Goal: Information Seeking & Learning: Find specific fact

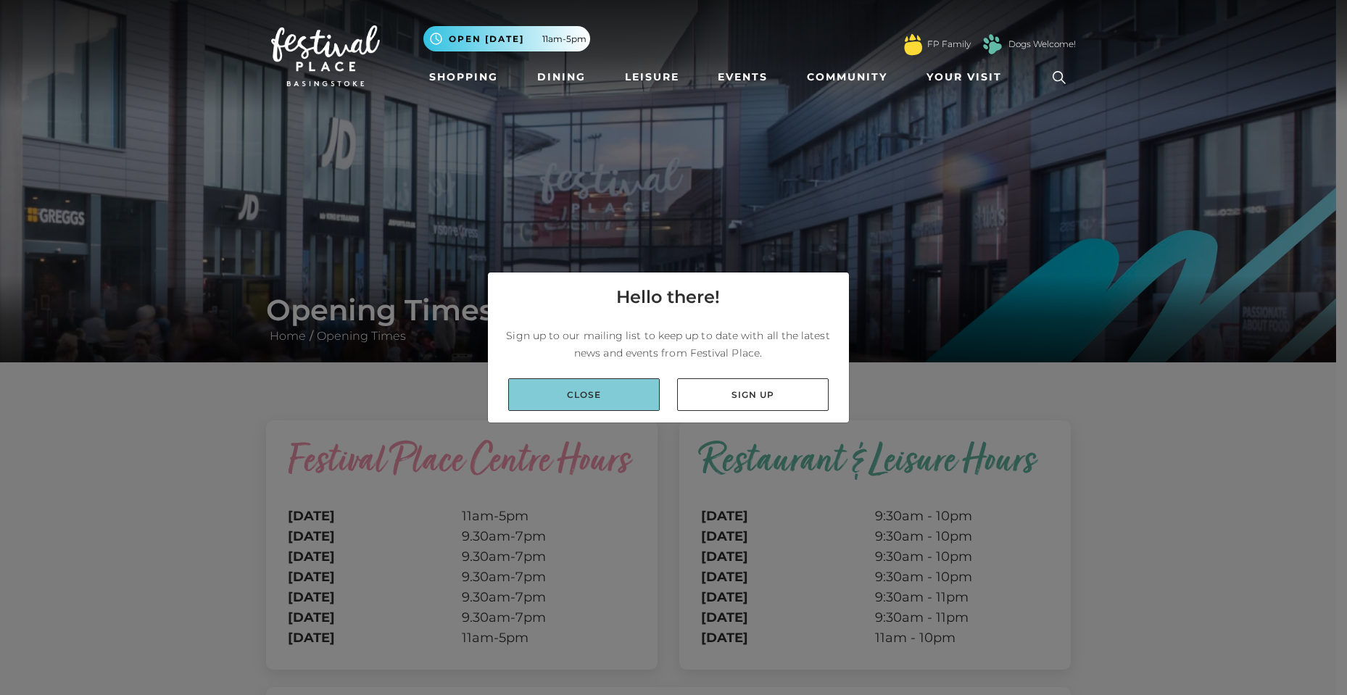
click at [592, 397] on link "Close" at bounding box center [584, 394] width 152 height 33
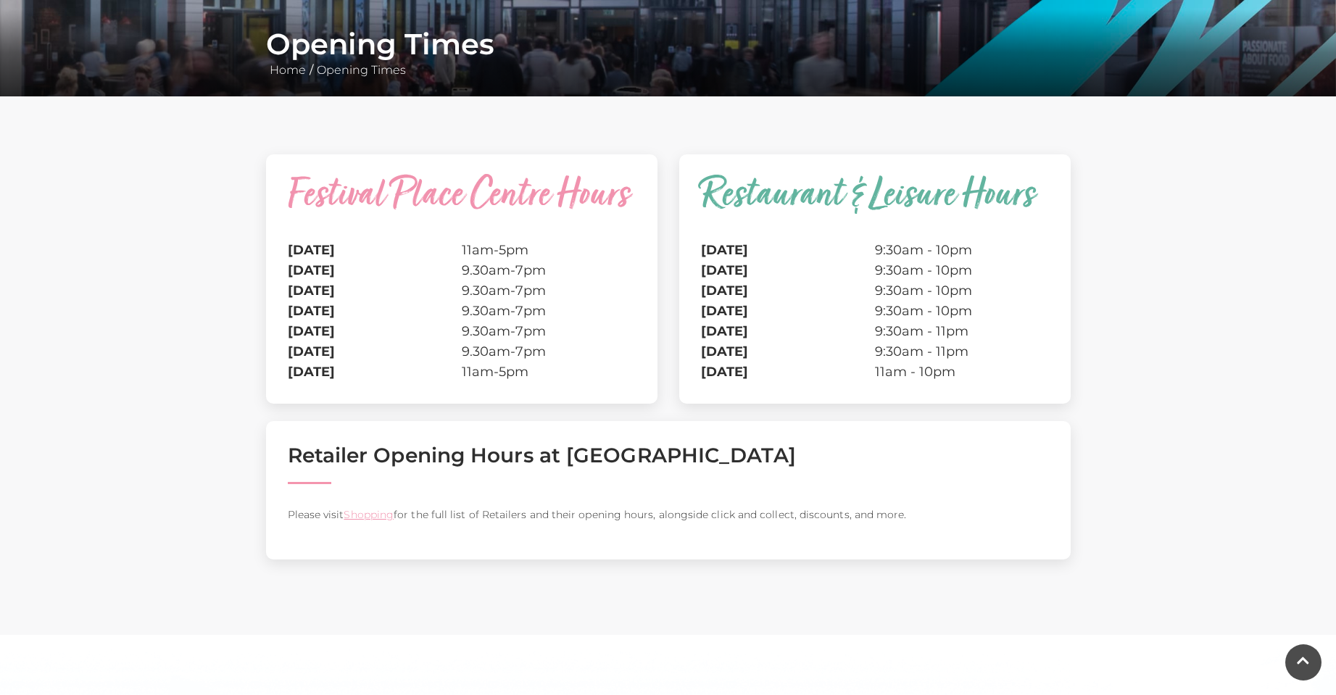
scroll to position [217, 0]
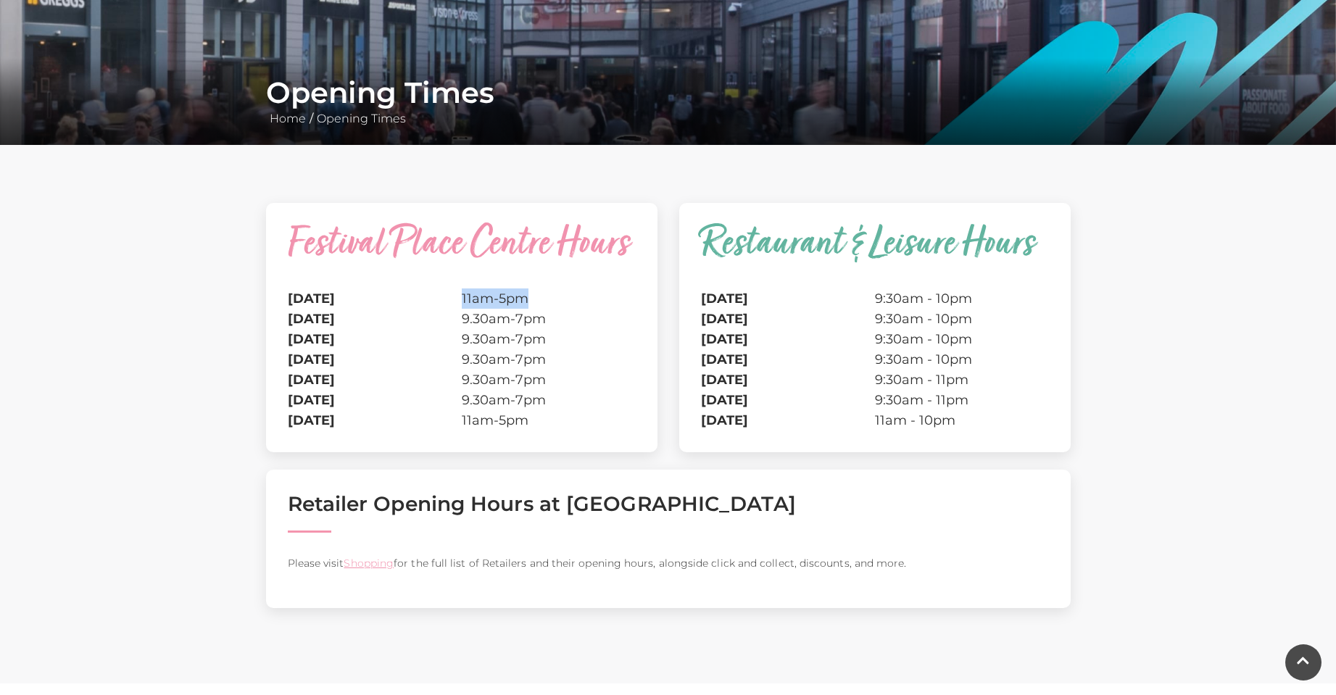
drag, startPoint x: 529, startPoint y: 297, endPoint x: 457, endPoint y: 296, distance: 71.8
click at [457, 296] on tr "Monday 11am-5pm" at bounding box center [462, 299] width 348 height 20
click at [478, 309] on td "9.30am-7pm" at bounding box center [549, 319] width 174 height 20
click at [476, 300] on td "11am-5pm" at bounding box center [549, 299] width 174 height 20
drag, startPoint x: 527, startPoint y: 296, endPoint x: 459, endPoint y: 291, distance: 68.3
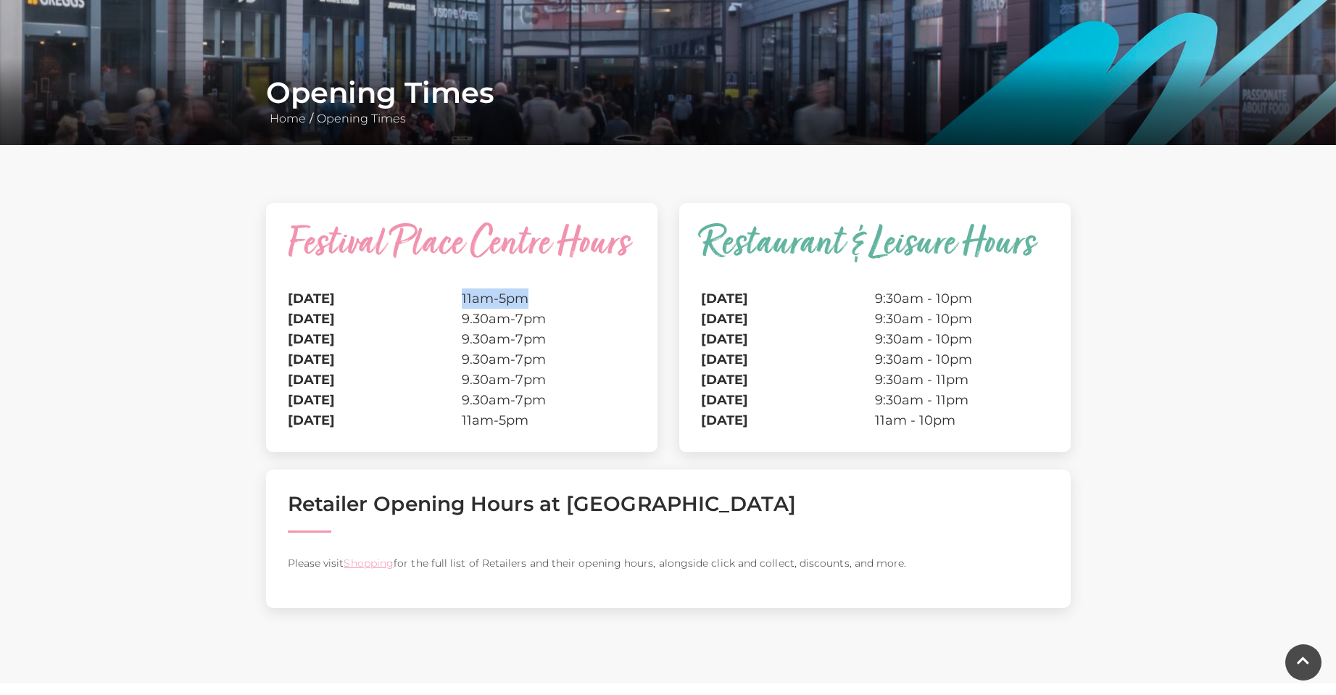
click at [459, 291] on tr "Monday 11am-5pm" at bounding box center [462, 299] width 348 height 20
drag, startPoint x: 424, startPoint y: 410, endPoint x: 446, endPoint y: 421, distance: 24.6
click at [292, 419] on tr "Sunday 11am-5pm" at bounding box center [462, 420] width 348 height 20
click at [542, 428] on td "11am-5pm" at bounding box center [549, 420] width 174 height 20
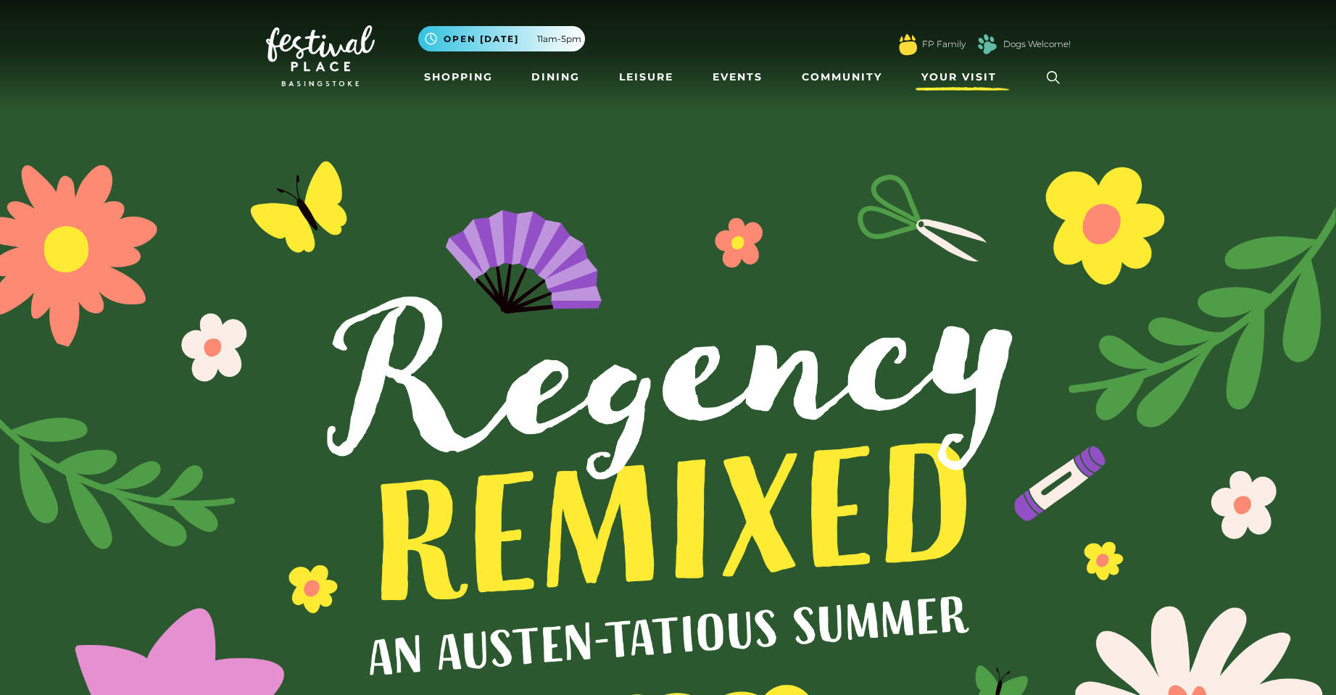
click at [989, 75] on span "Your Visit" at bounding box center [958, 77] width 75 height 15
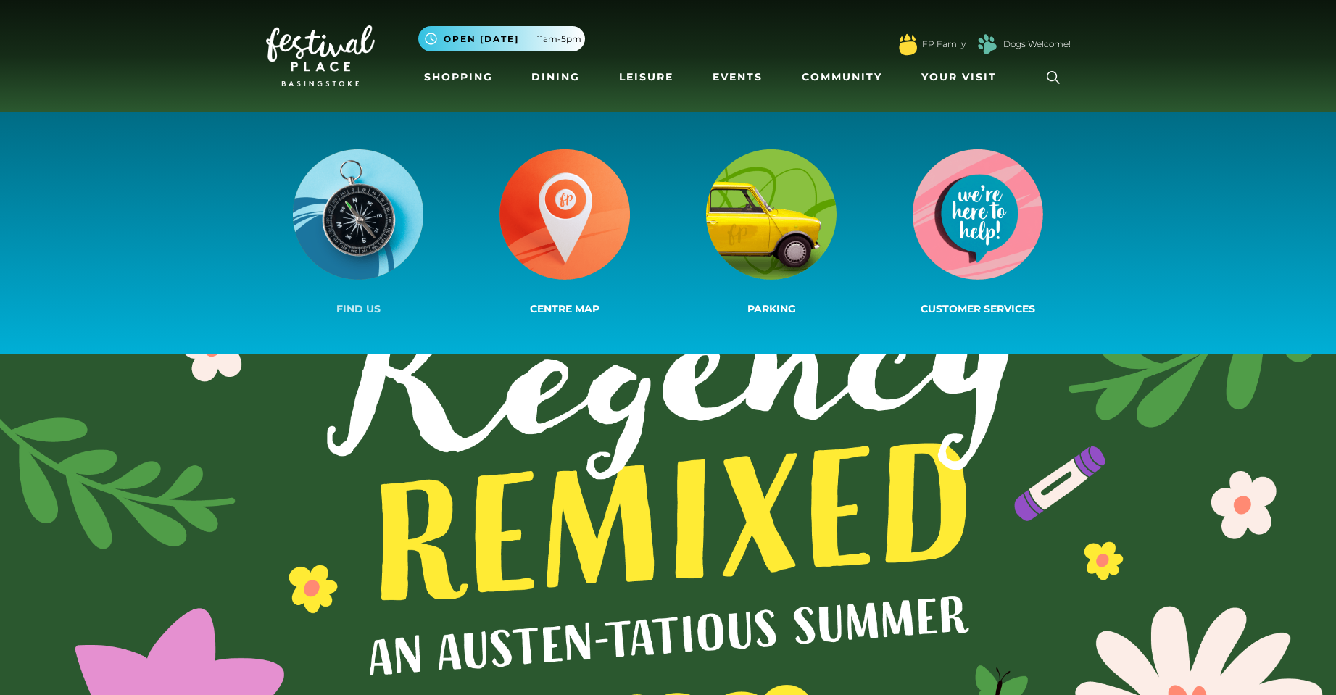
click at [338, 216] on img at bounding box center [358, 214] width 130 height 130
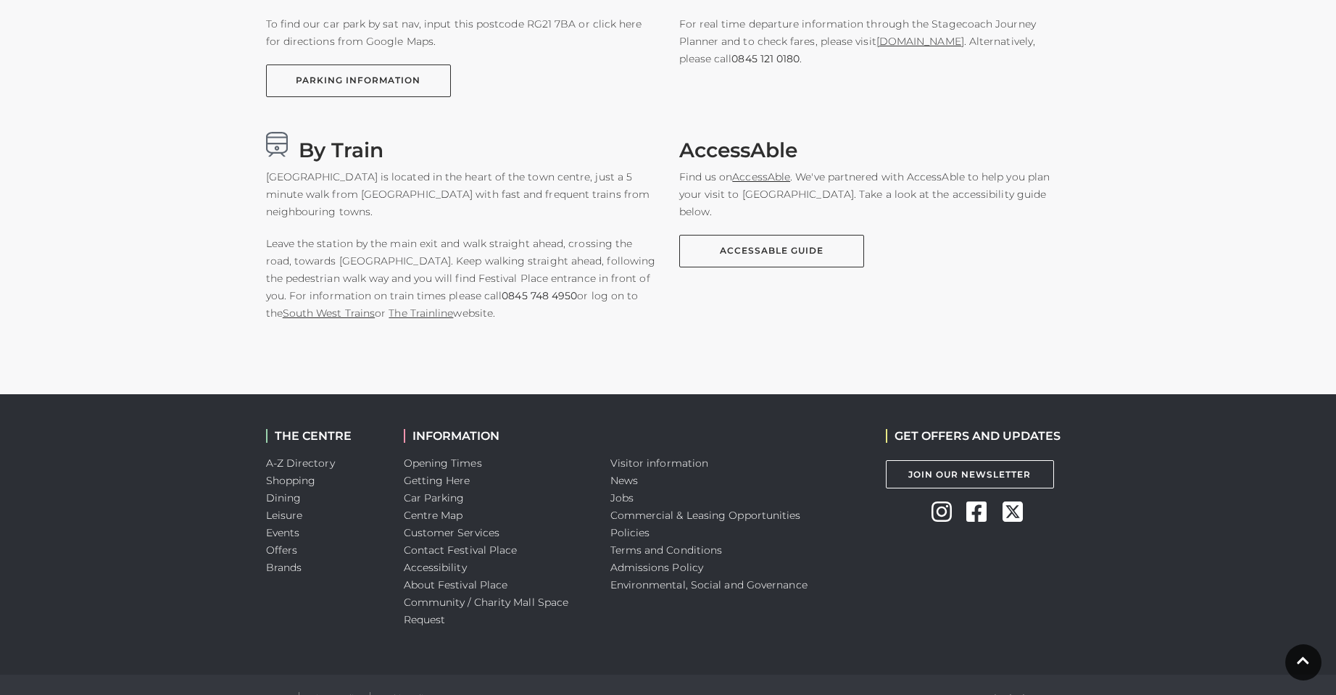
scroll to position [1021, 0]
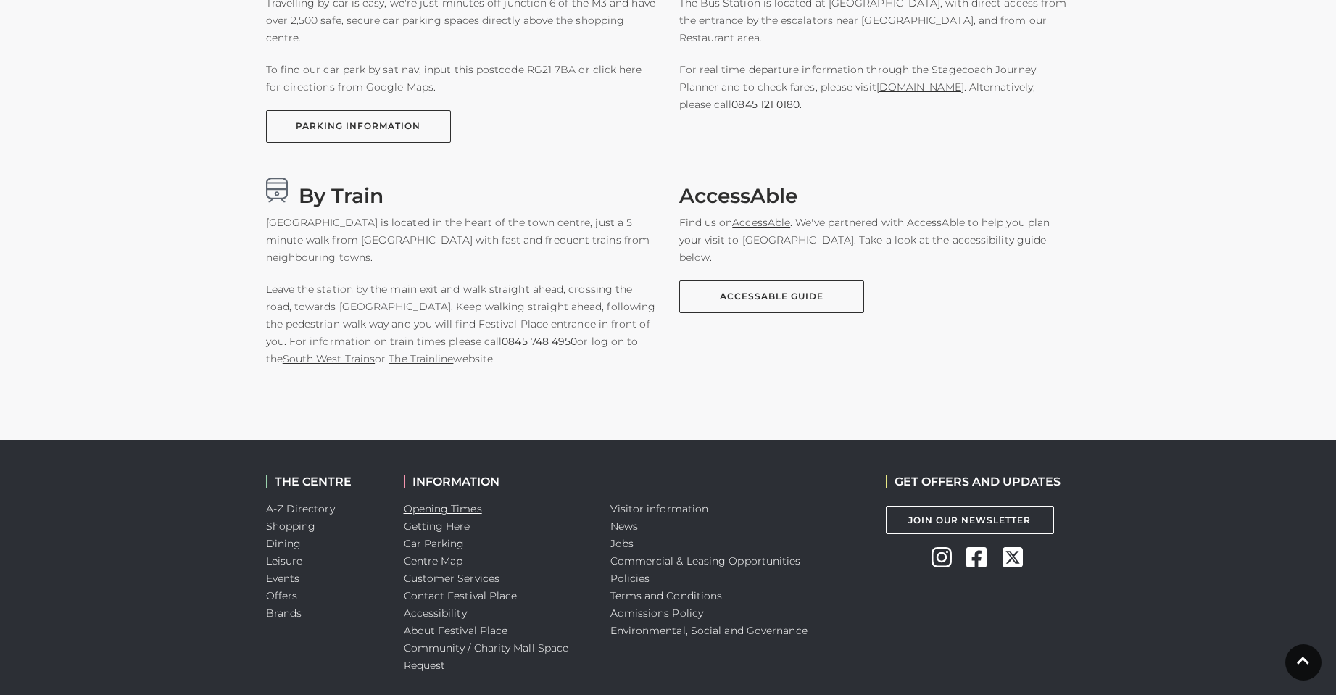
click at [455, 509] on link "Opening Times" at bounding box center [443, 508] width 78 height 13
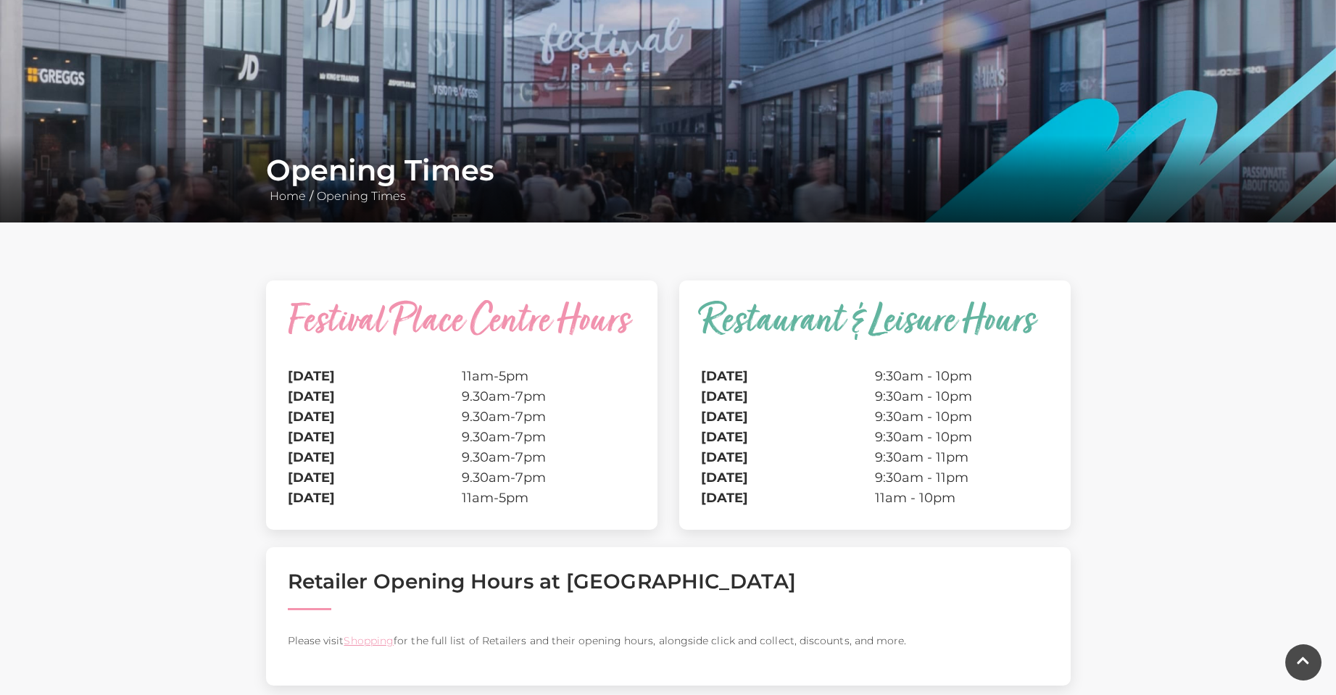
scroll to position [145, 0]
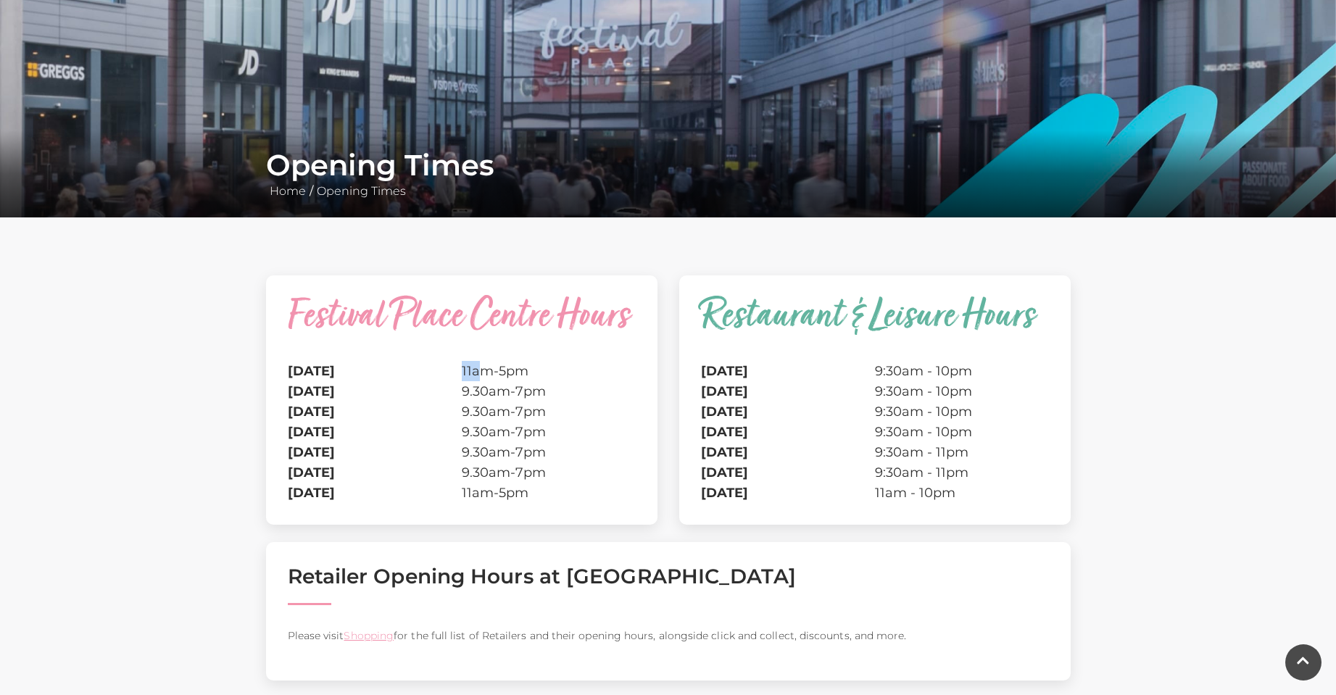
drag, startPoint x: 465, startPoint y: 365, endPoint x: 508, endPoint y: 366, distance: 43.5
click at [480, 365] on td "11am-5pm" at bounding box center [549, 371] width 174 height 20
click at [352, 329] on caption "Festival Place Centre Hours" at bounding box center [462, 329] width 348 height 64
drag, startPoint x: 515, startPoint y: 343, endPoint x: 666, endPoint y: 325, distance: 151.9
click at [666, 325] on div "Festival Place Centre Hours [DATE] 11am-5pm [DATE] 9.30am-7pm [DATE] 9.30am-7pm…" at bounding box center [461, 408] width 413 height 267
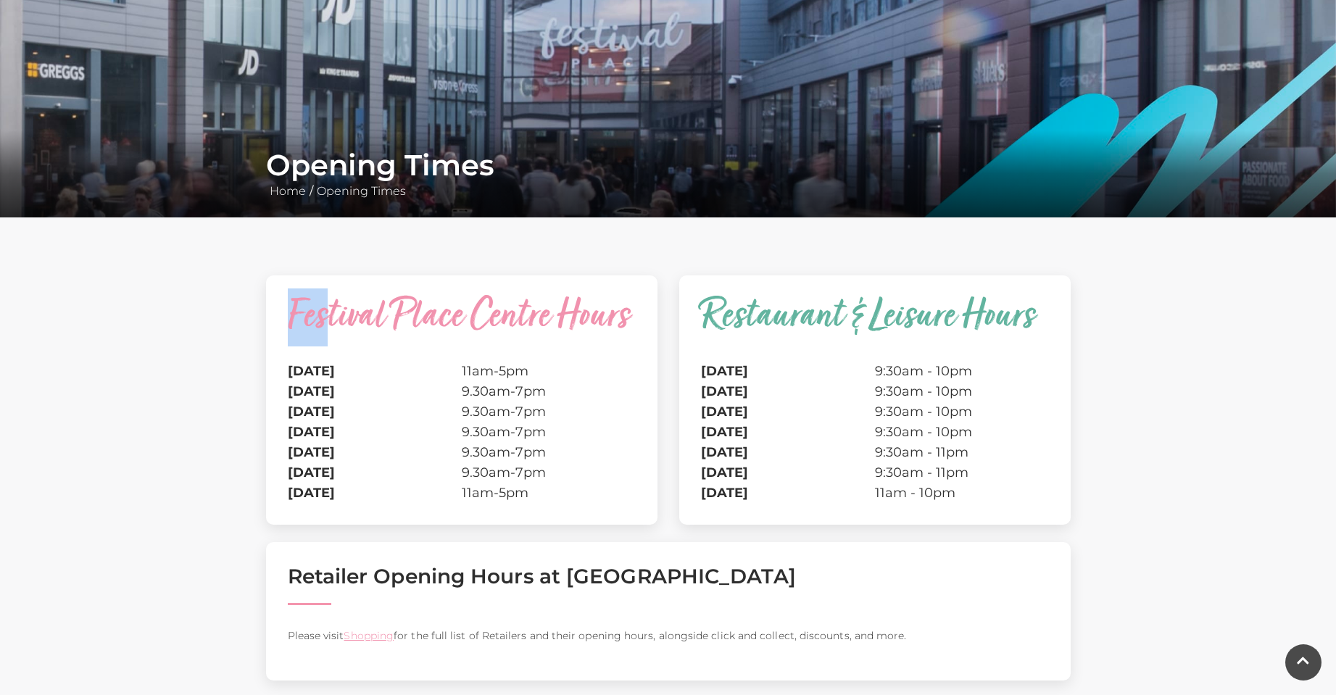
click at [647, 333] on div "Festival Place Centre Hours [DATE] 11am-5pm [DATE] 9.30am-7pm [DATE] 9.30am-7pm…" at bounding box center [461, 399] width 391 height 249
drag, startPoint x: 876, startPoint y: 368, endPoint x: 1000, endPoint y: 357, distance: 123.8
click at [1000, 357] on table "Restaurant & Leisure Hours [DATE] 9:30am - 10pm [DATE] 9:30am - 10pm [DATE] 9:3…" at bounding box center [875, 400] width 348 height 206
click at [977, 365] on td "9:30am - 10pm" at bounding box center [962, 371] width 174 height 20
